Goal: Feedback & Contribution: Leave review/rating

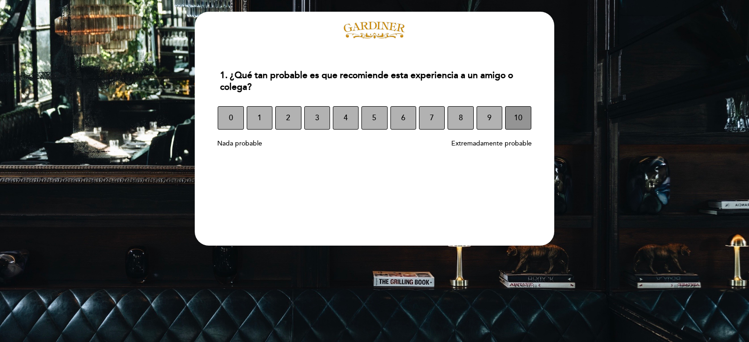
click at [514, 117] on span "10" at bounding box center [518, 118] width 8 height 26
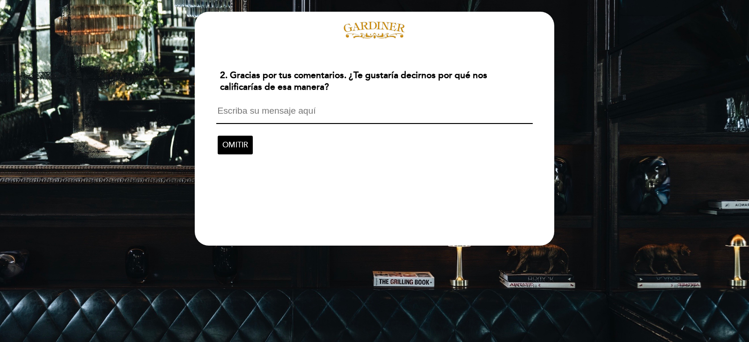
click at [242, 115] on textarea at bounding box center [374, 115] width 316 height 18
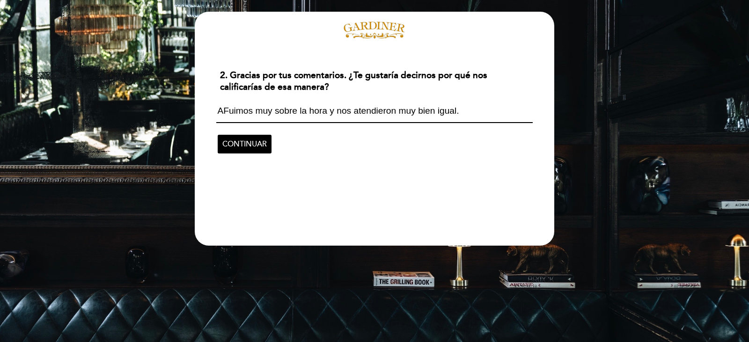
click at [326, 112] on textarea "AFuimos muy sobre la hora y nos atendieron muy bien igual." at bounding box center [374, 114] width 316 height 17
type textarea "AFuimos muy sobre la hora de cierre y nos atendieron muy bien igual."
click at [257, 148] on span "CONTINUAR" at bounding box center [244, 144] width 44 height 26
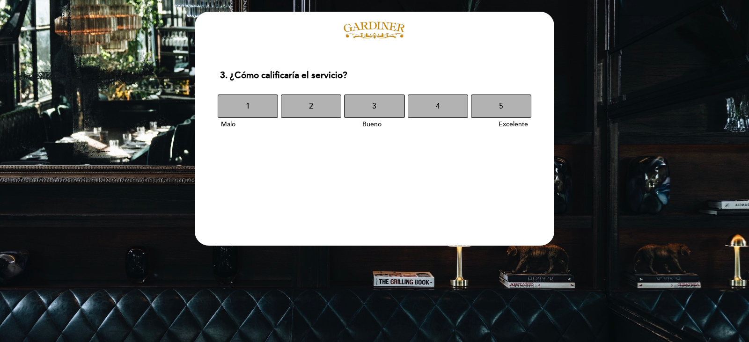
drag, startPoint x: 522, startPoint y: 111, endPoint x: 520, endPoint y: 119, distance: 7.6
click at [522, 111] on button "5" at bounding box center [501, 106] width 60 height 23
drag, startPoint x: 493, startPoint y: 109, endPoint x: 487, endPoint y: 134, distance: 25.9
click at [493, 108] on button "5" at bounding box center [501, 106] width 60 height 23
drag, startPoint x: 490, startPoint y: 105, endPoint x: 468, endPoint y: 124, distance: 29.6
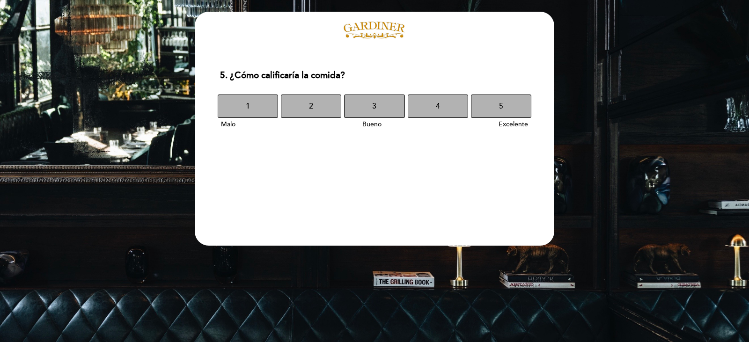
click at [490, 104] on button "5" at bounding box center [501, 106] width 60 height 23
click at [486, 100] on button "5" at bounding box center [501, 106] width 60 height 23
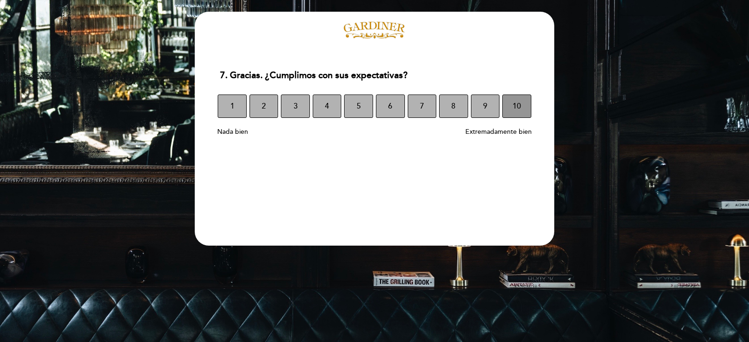
click at [511, 101] on button "10" at bounding box center [516, 106] width 29 height 23
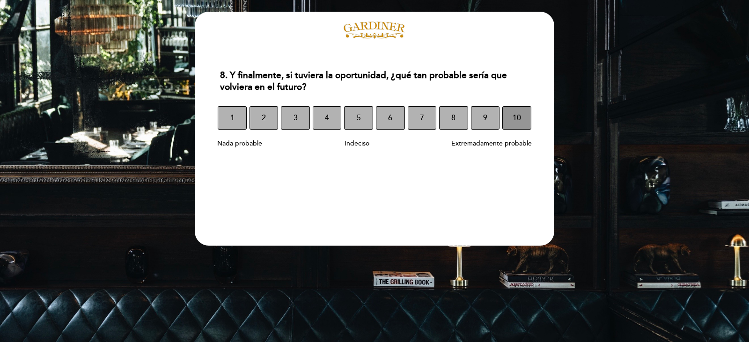
drag, startPoint x: 512, startPoint y: 121, endPoint x: 462, endPoint y: 162, distance: 64.3
click at [513, 122] on span "10" at bounding box center [517, 118] width 8 height 26
select select "es"
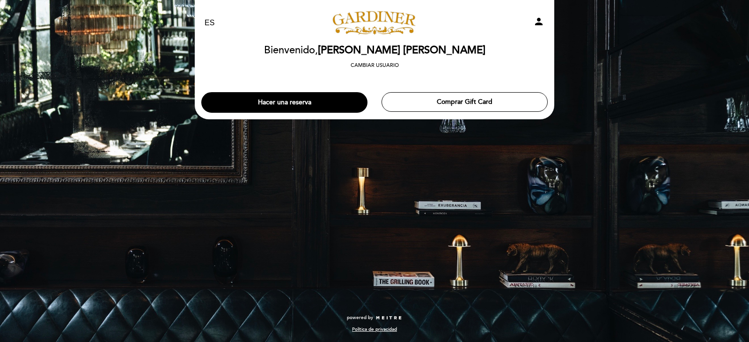
click at [537, 21] on icon "person" at bounding box center [538, 21] width 11 height 11
select select "es"
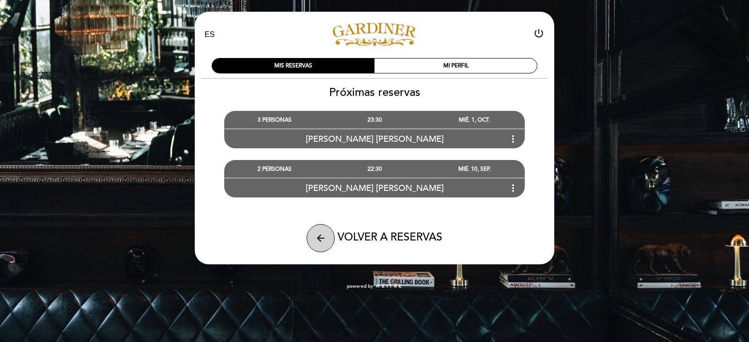
click at [323, 235] on icon "arrow_back" at bounding box center [320, 238] width 11 height 11
select select "es"
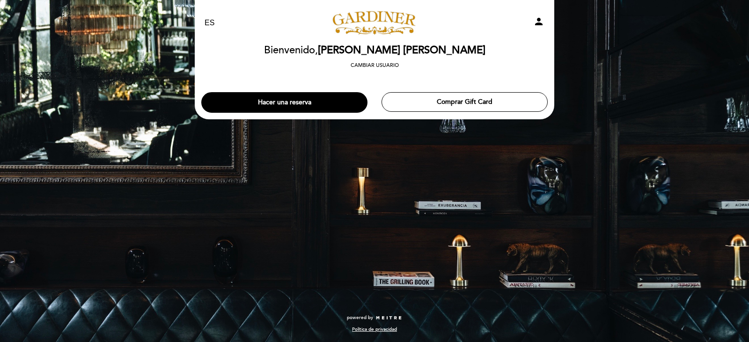
click at [375, 14] on link "[PERSON_NAME]" at bounding box center [374, 23] width 117 height 26
click at [206, 21] on select "EN ES PT" at bounding box center [210, 23] width 11 height 11
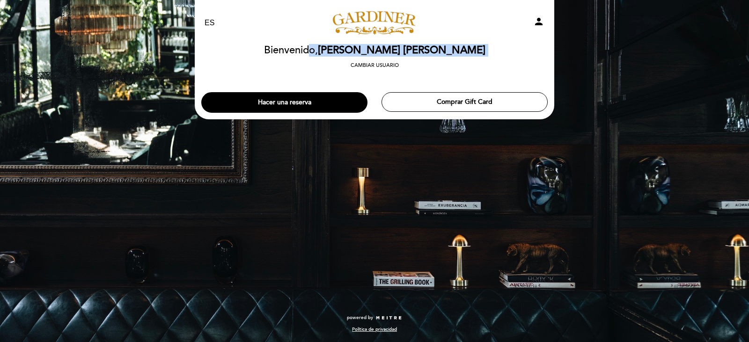
click at [187, 56] on div "EN ES PT [PERSON_NAME] person [GEOGRAPHIC_DATA] Bienvenido, [PERSON_NAME] [PERS…" at bounding box center [374, 171] width 749 height 342
click at [540, 22] on icon "person" at bounding box center [538, 21] width 11 height 11
select select "es"
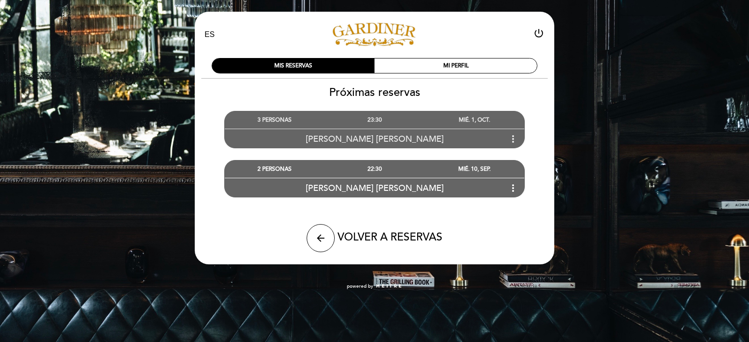
click at [515, 137] on icon "more_vert" at bounding box center [513, 138] width 11 height 11
click at [512, 138] on icon "more_vert" at bounding box center [513, 138] width 11 height 11
click at [511, 190] on icon "more_vert" at bounding box center [513, 188] width 11 height 11
click at [695, 34] on div "EN ES PT [PERSON_NAME] power_settings_new MIS RESERVAS MI PERFIL Próximas reser…" at bounding box center [374, 149] width 749 height 299
click at [461, 67] on div "MI PERFIL" at bounding box center [456, 66] width 162 height 15
